Goal: Information Seeking & Learning: Learn about a topic

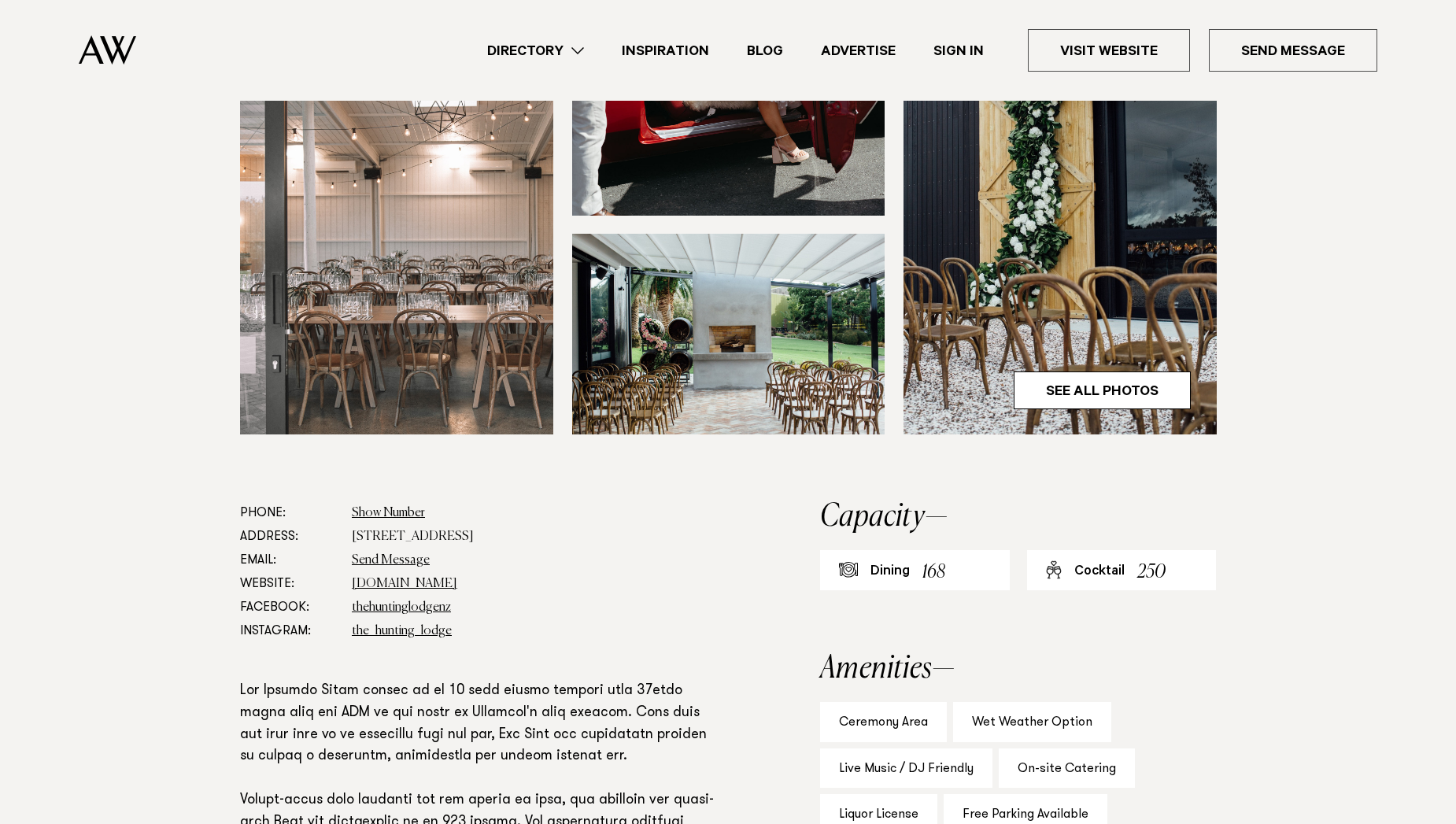
scroll to position [546, 0]
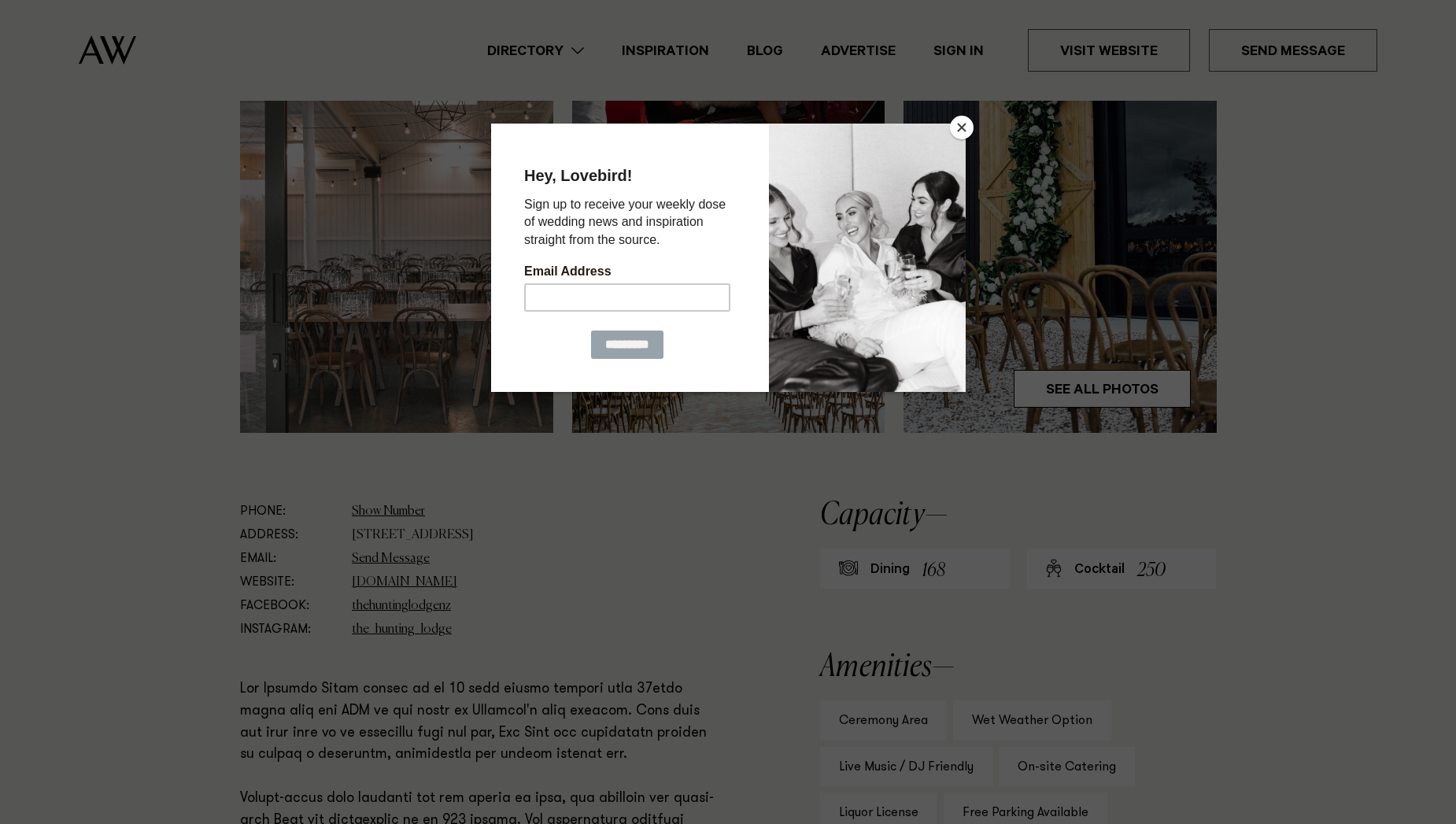
click at [1115, 387] on div at bounding box center [728, 412] width 1456 height 824
click at [959, 127] on button "Close" at bounding box center [961, 127] width 24 height 24
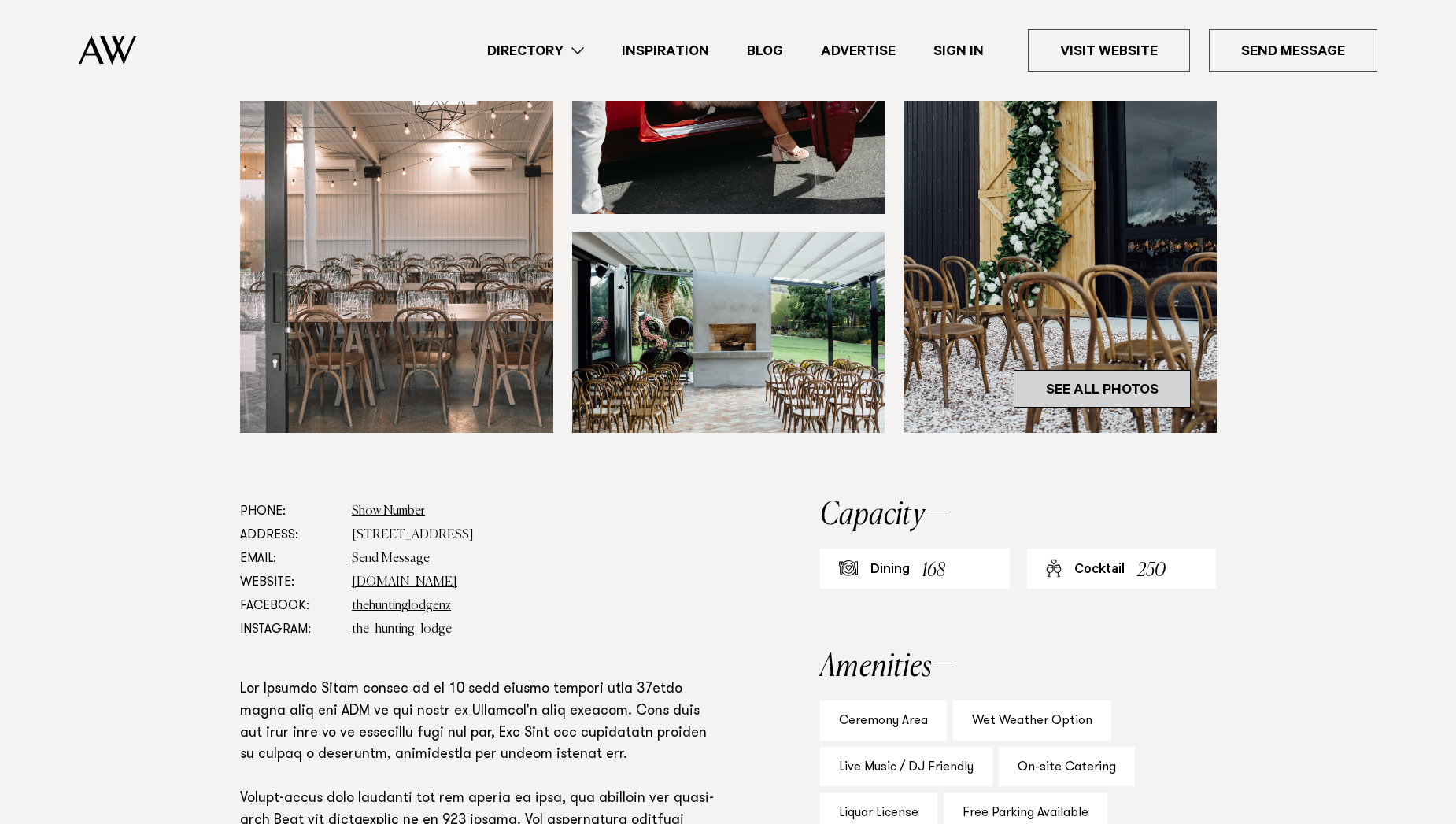
click at [1091, 391] on link "See All Photos" at bounding box center [1102, 389] width 177 height 38
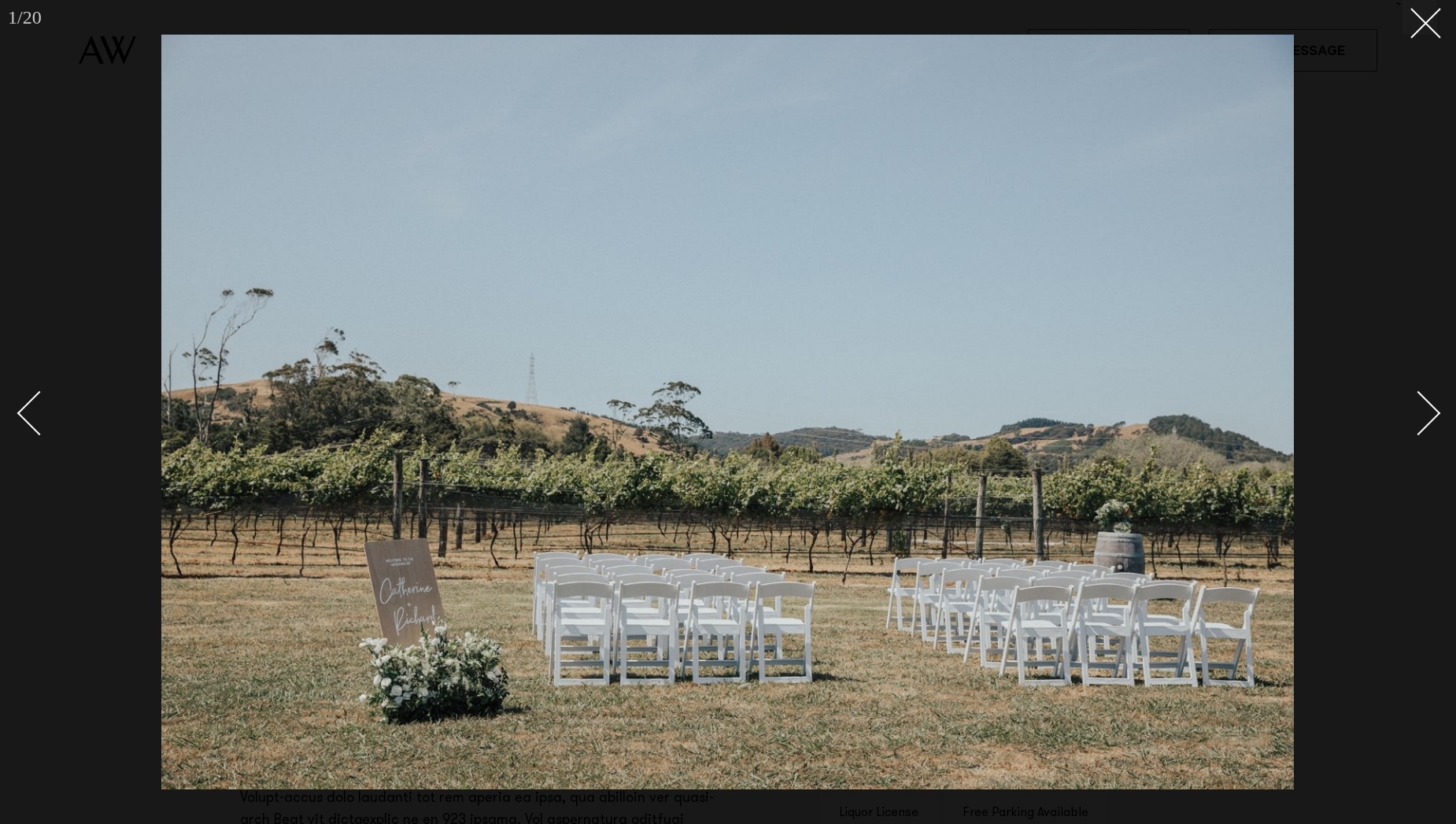
click at [1433, 420] on link at bounding box center [1409, 412] width 56 height 79
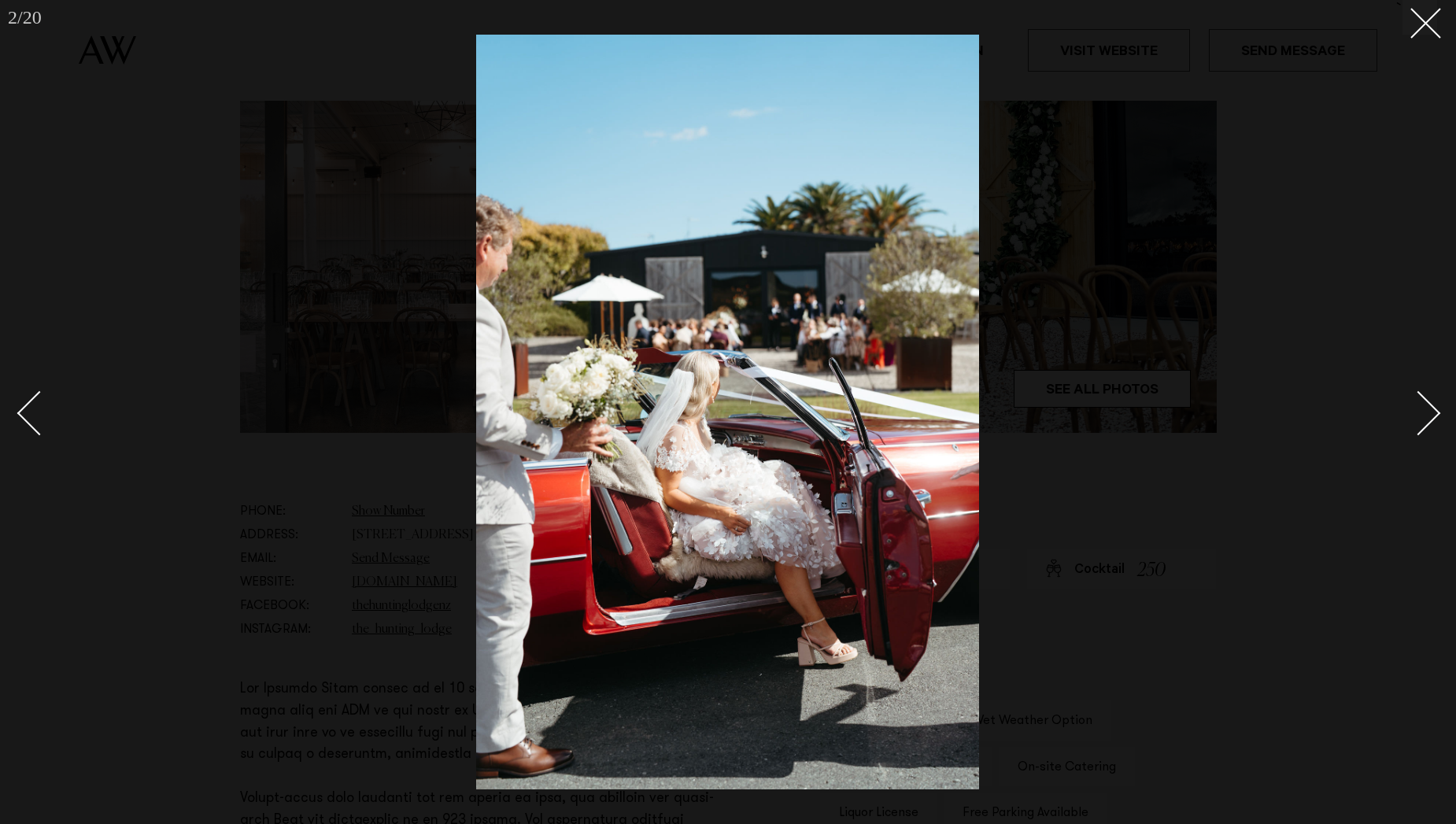
click at [1433, 417] on div "Next slide" at bounding box center [1418, 413] width 45 height 45
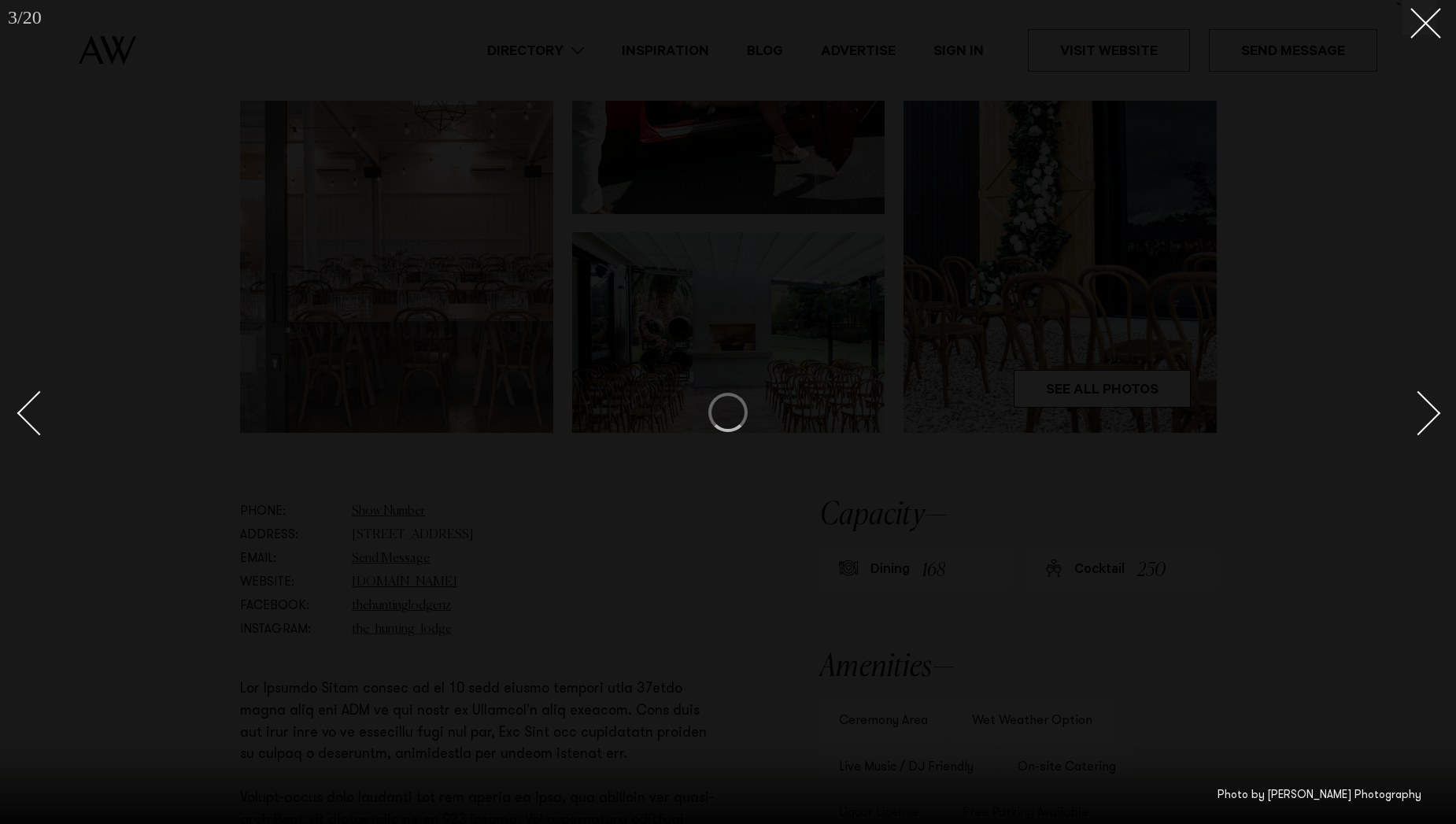
click at [1433, 417] on div "Next slide" at bounding box center [1418, 413] width 45 height 45
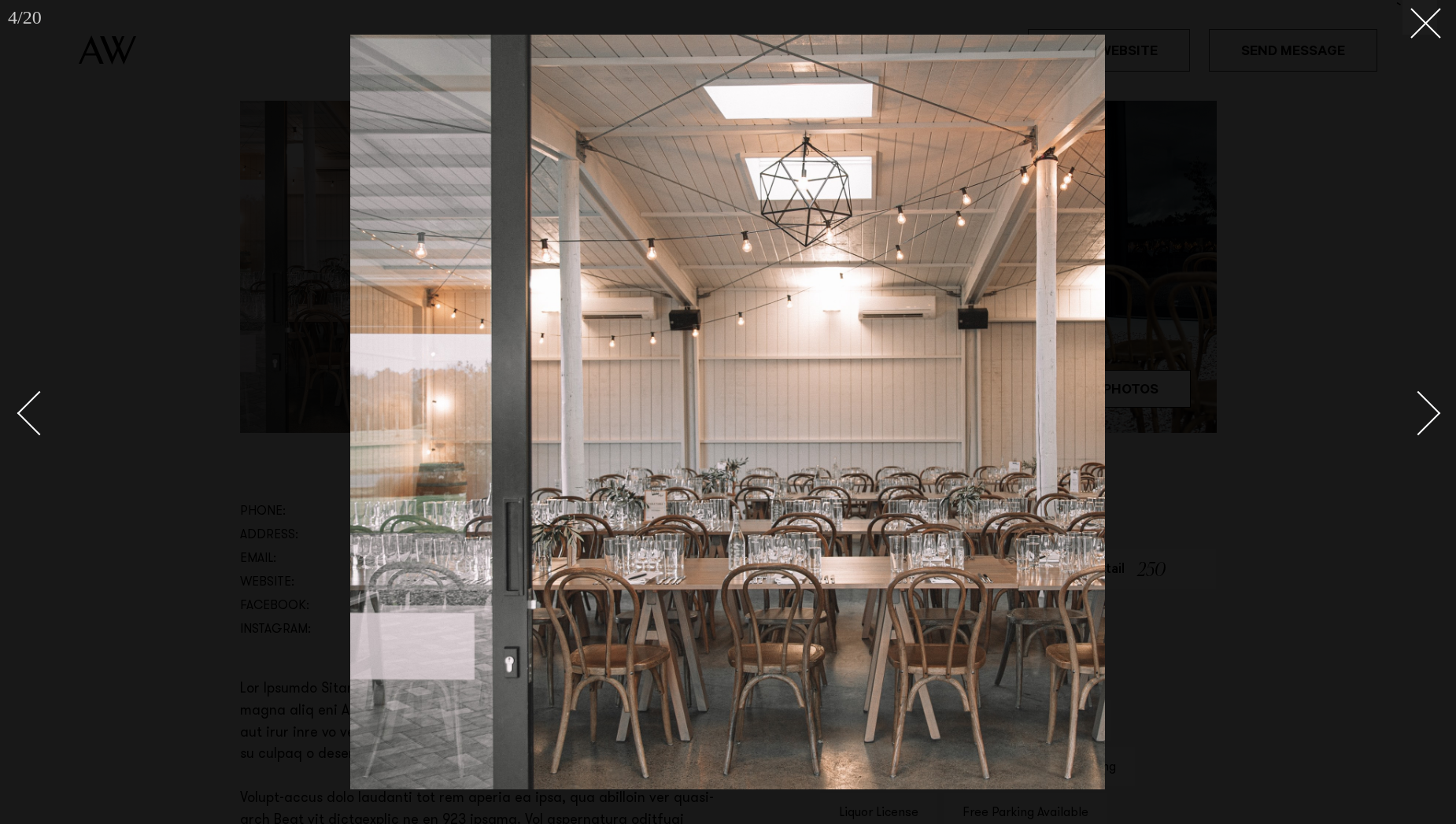
click at [1429, 415] on div "Next slide" at bounding box center [1418, 413] width 45 height 45
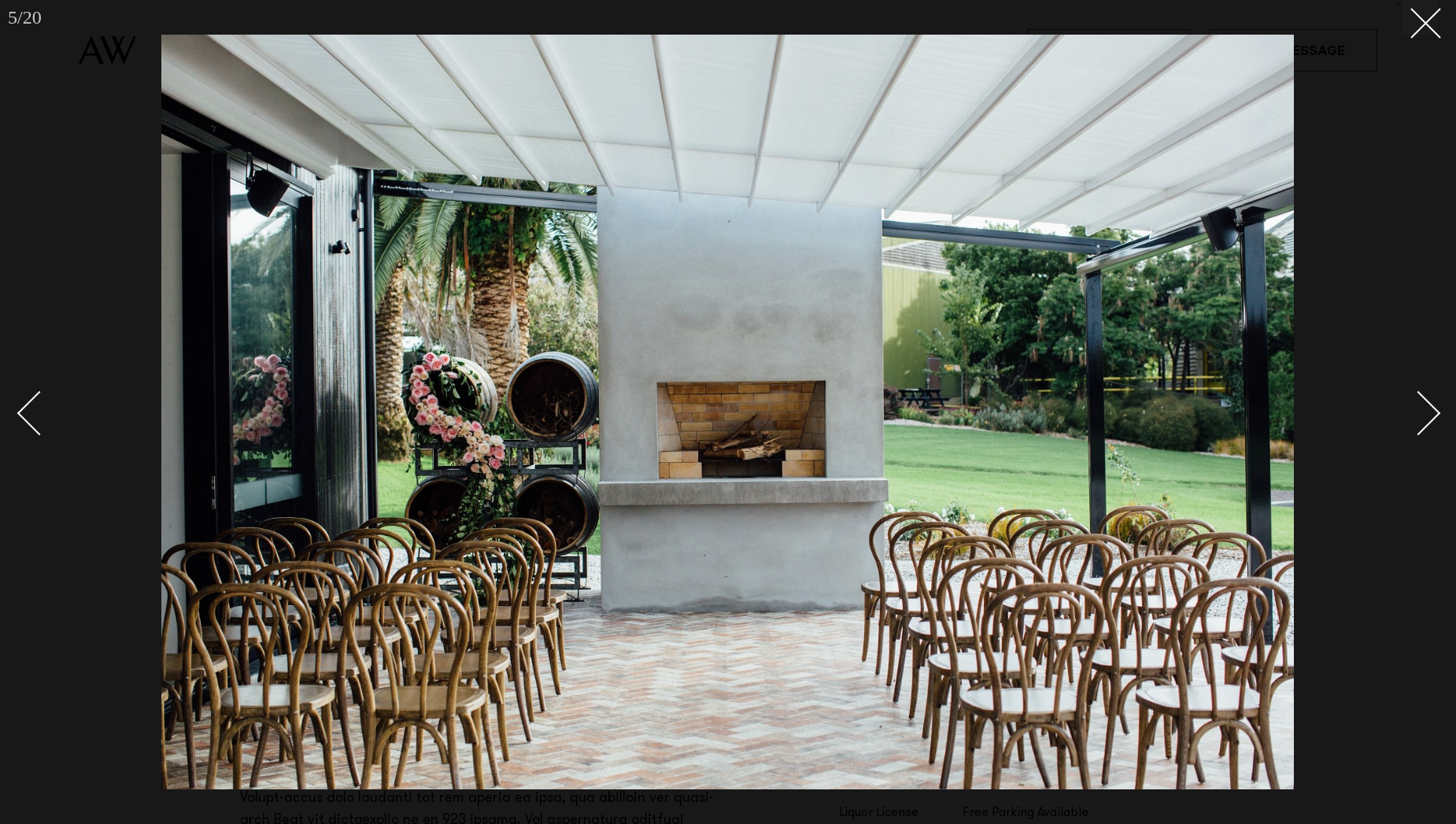
click at [1429, 415] on div "Next slide" at bounding box center [1418, 413] width 45 height 45
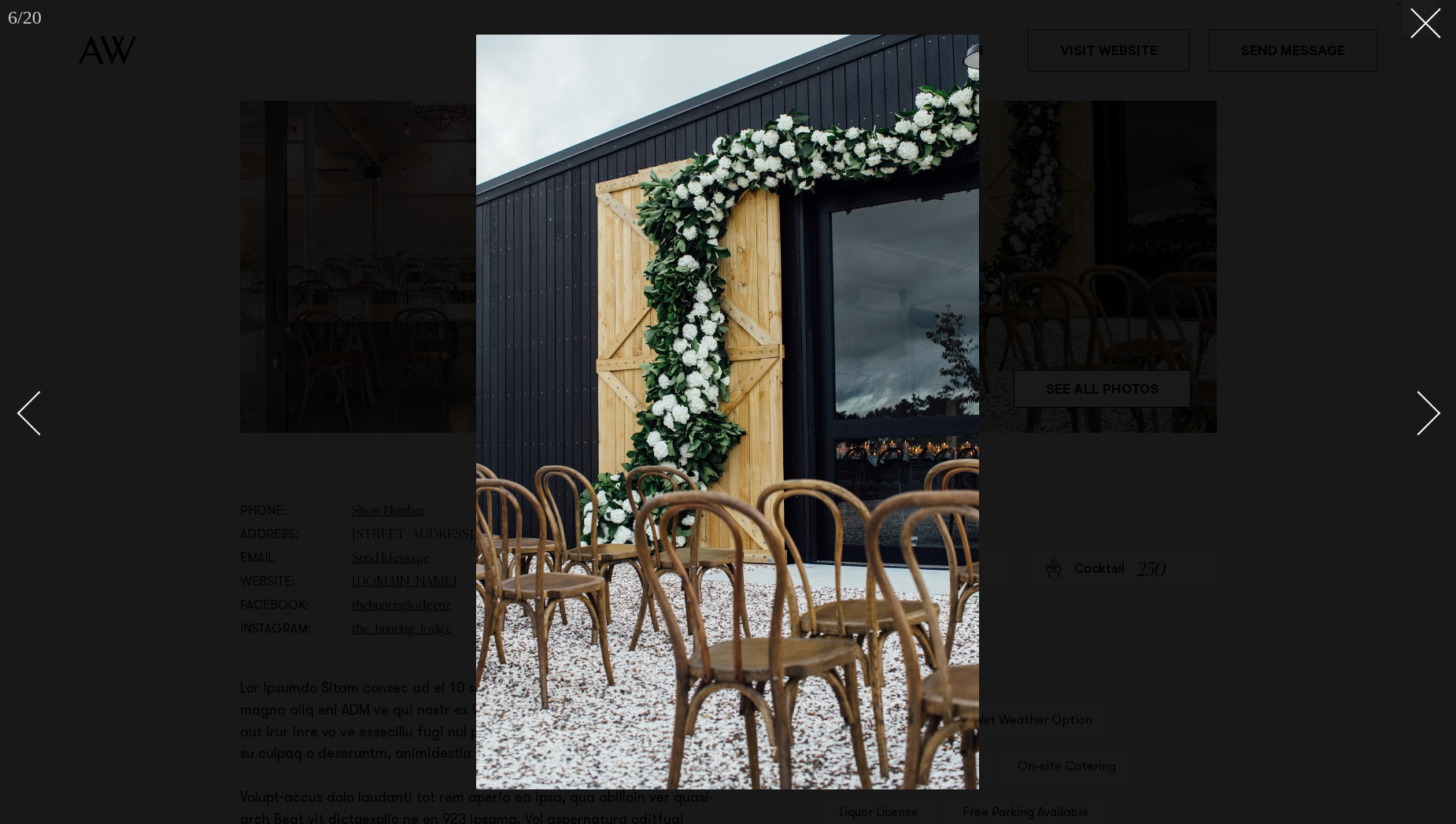
click at [1429, 415] on div "Next slide" at bounding box center [1418, 413] width 45 height 45
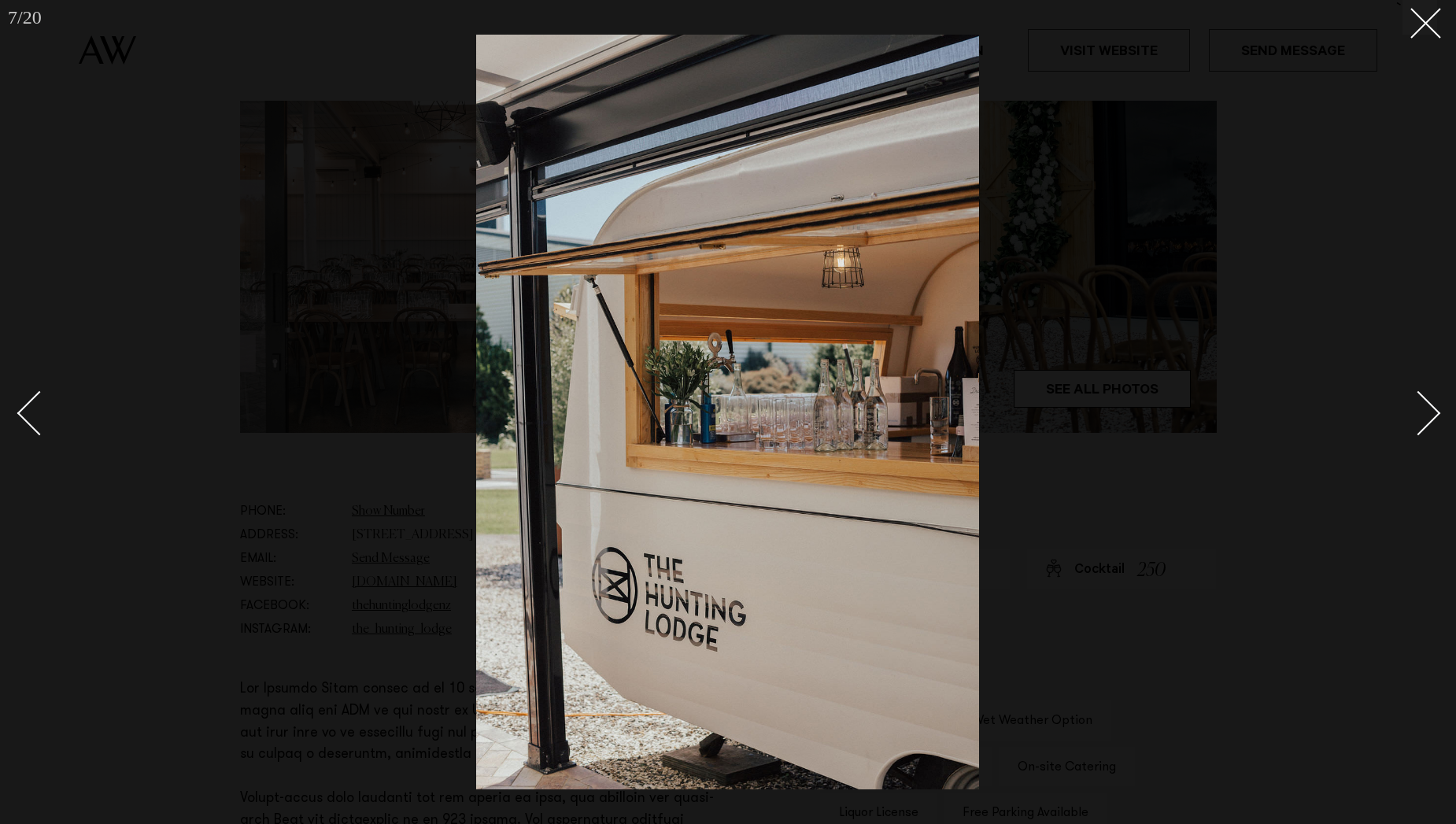
click at [1429, 415] on div "Next slide" at bounding box center [1418, 413] width 45 height 45
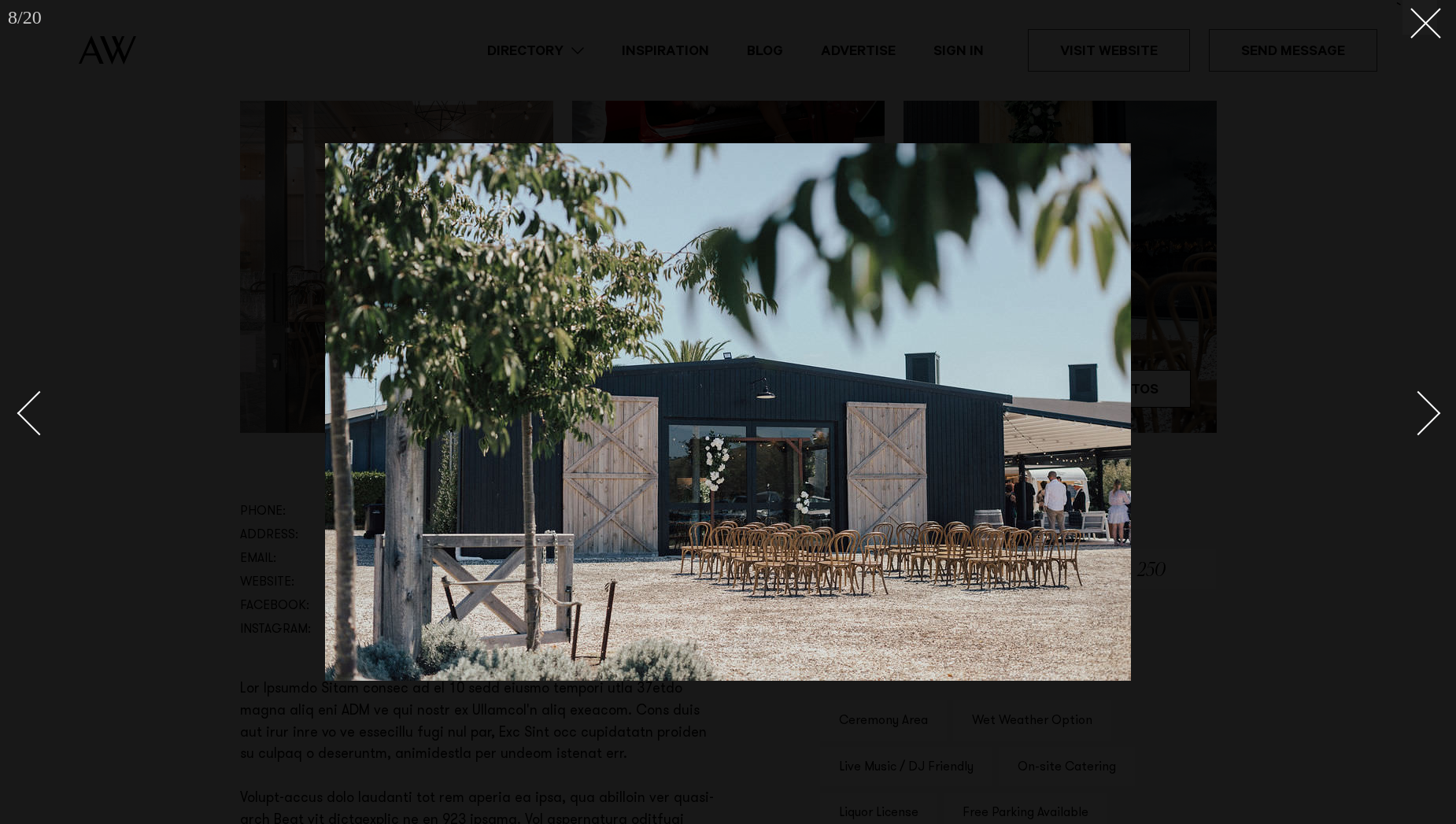
click at [1429, 415] on div "Next slide" at bounding box center [1418, 413] width 45 height 45
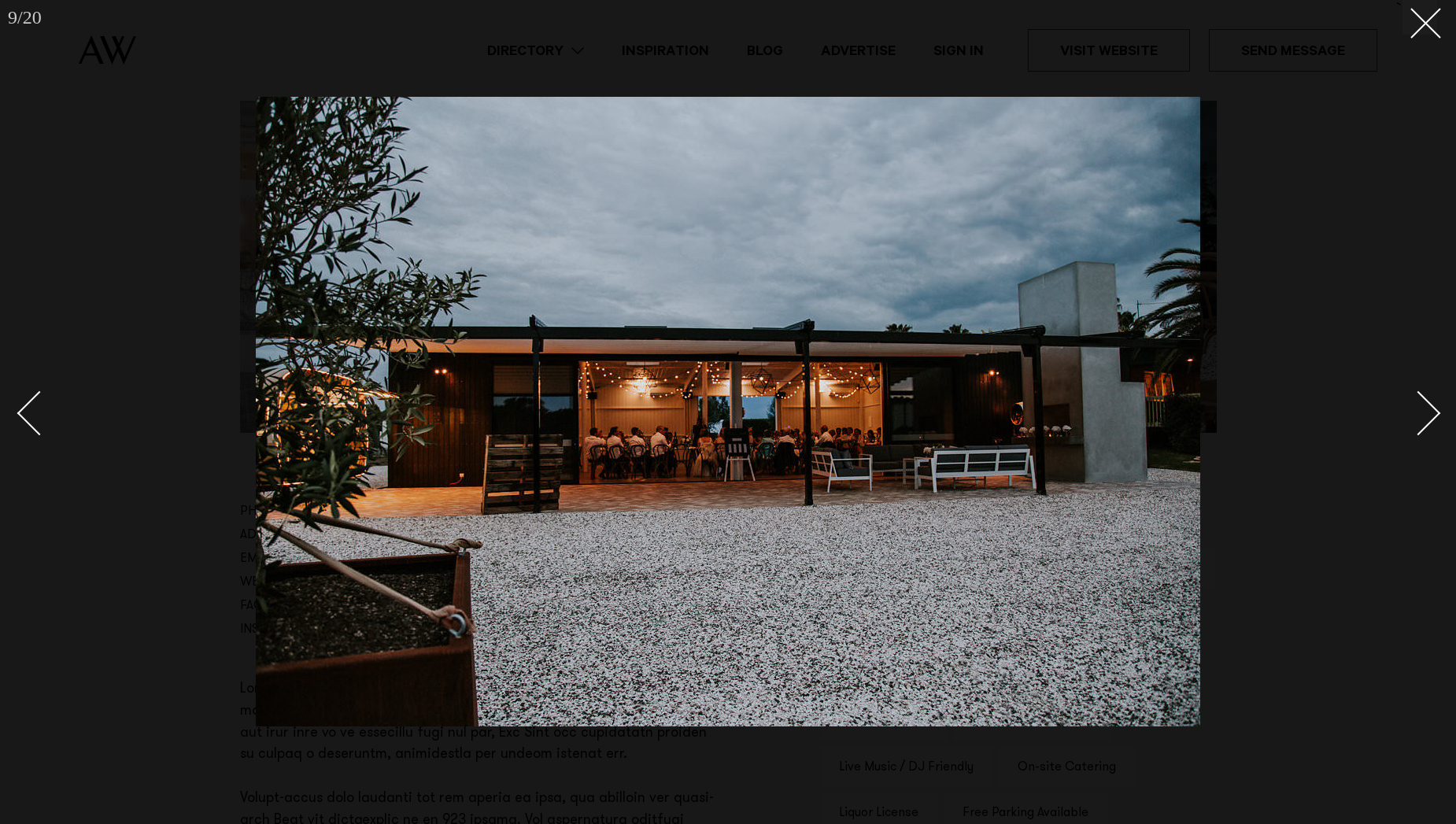
click at [1429, 415] on div "Next slide" at bounding box center [1418, 413] width 45 height 45
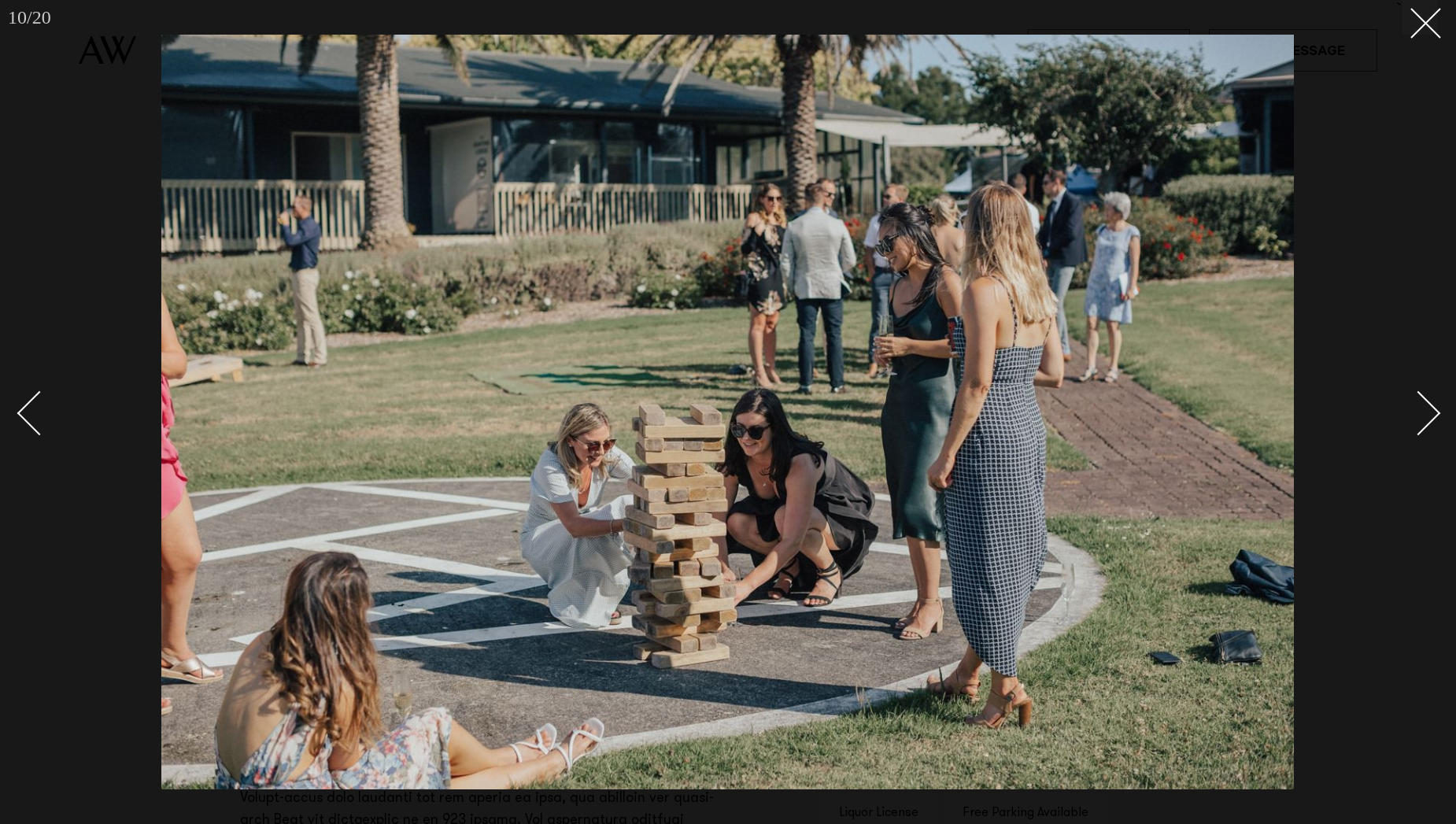
click at [1429, 415] on div "Next slide" at bounding box center [1418, 413] width 45 height 45
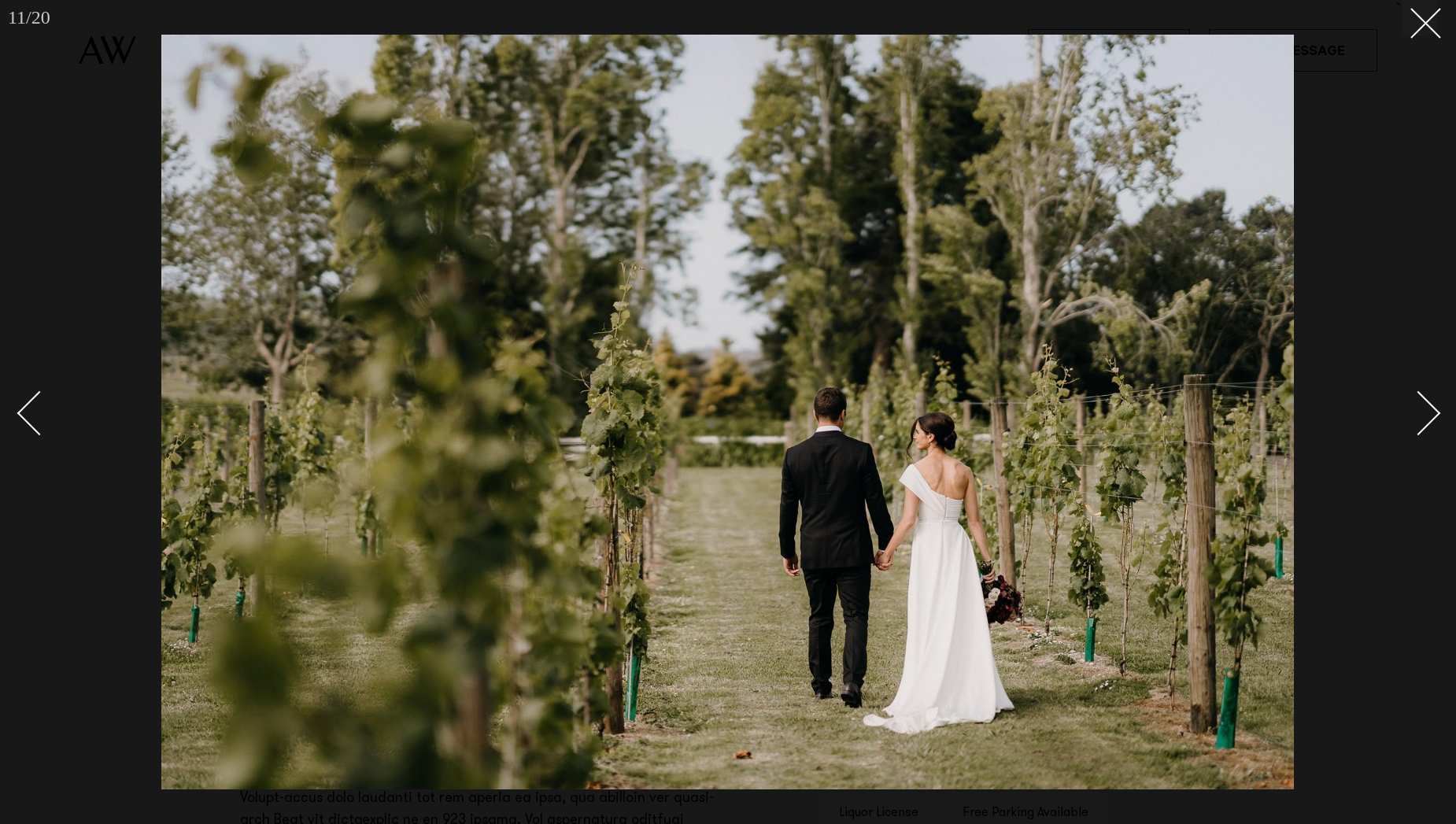
click at [1429, 415] on div "Next slide" at bounding box center [1418, 413] width 45 height 45
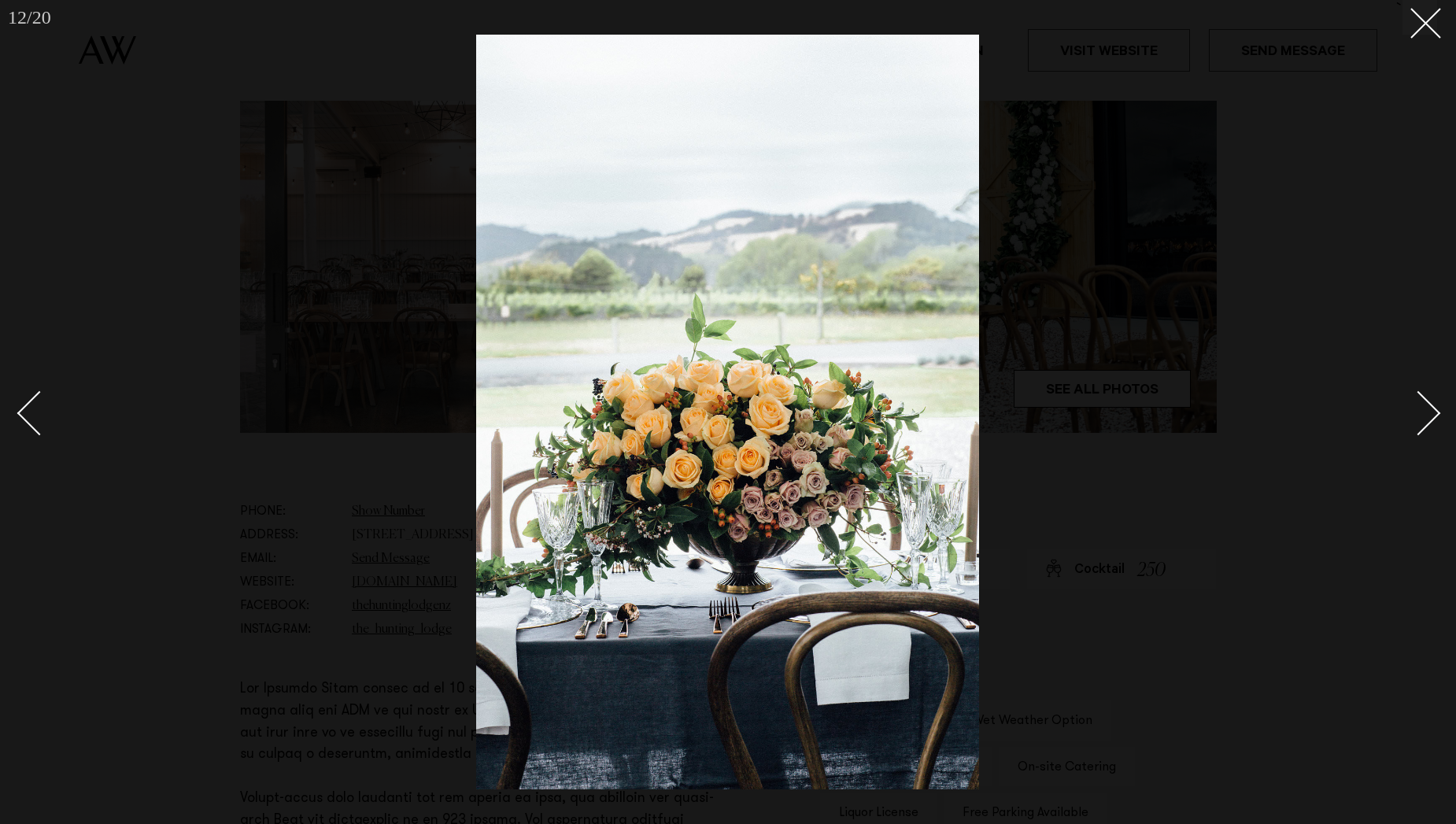
click at [1429, 415] on div "Next slide" at bounding box center [1418, 413] width 45 height 45
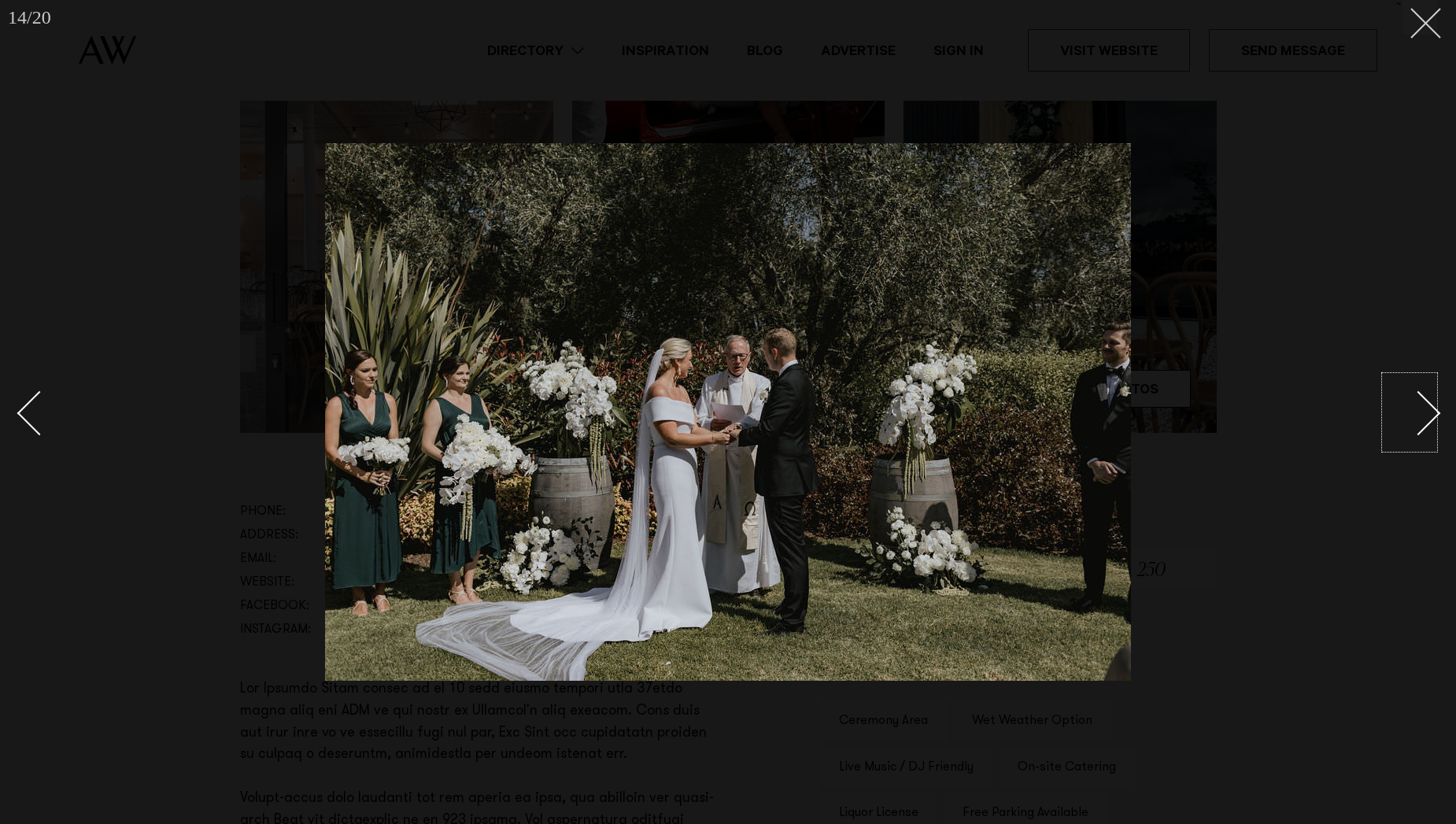
click at [1429, 22] on button at bounding box center [1419, 17] width 35 height 35
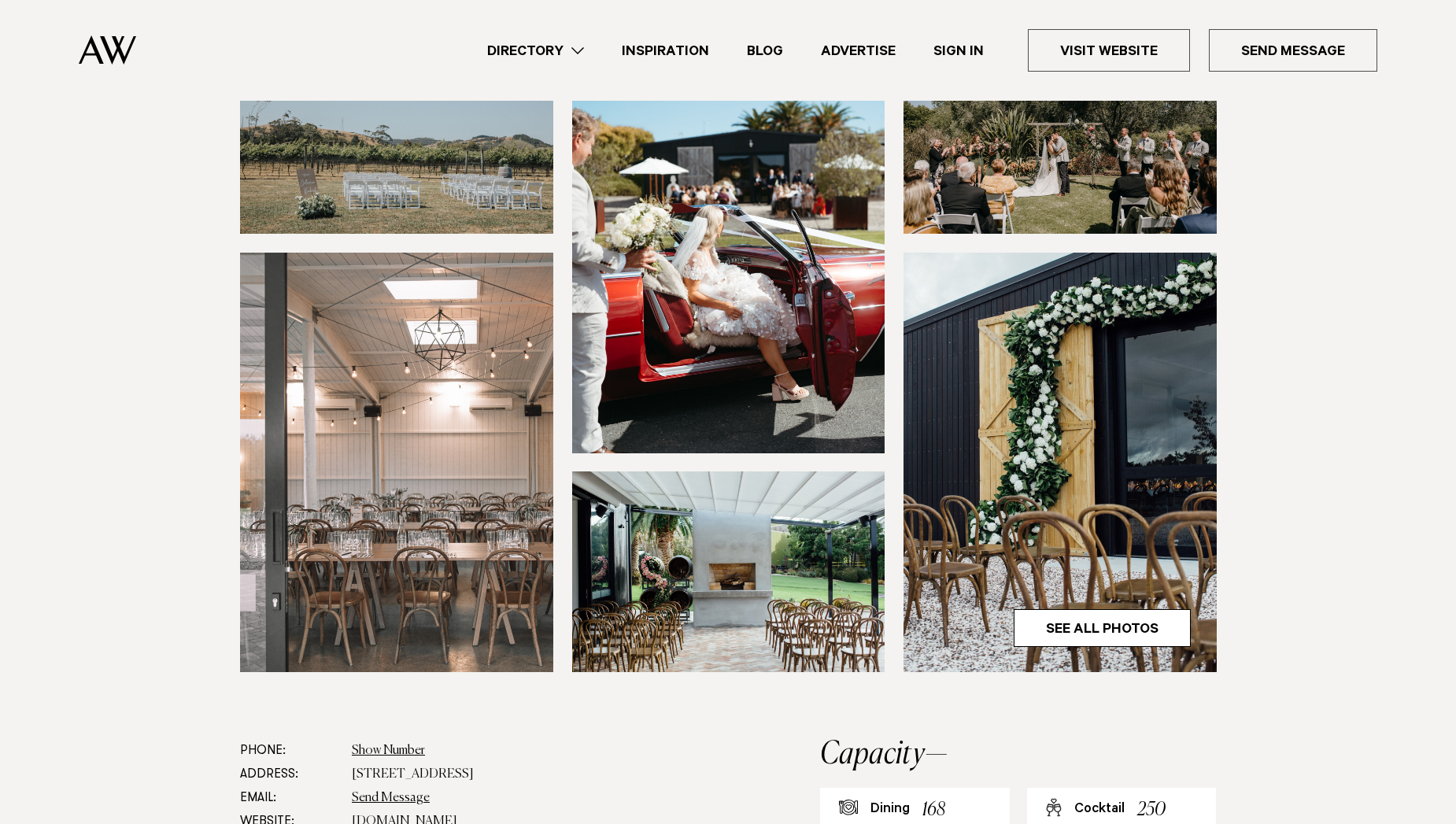
scroll to position [310, 0]
